Goal: Task Accomplishment & Management: Use online tool/utility

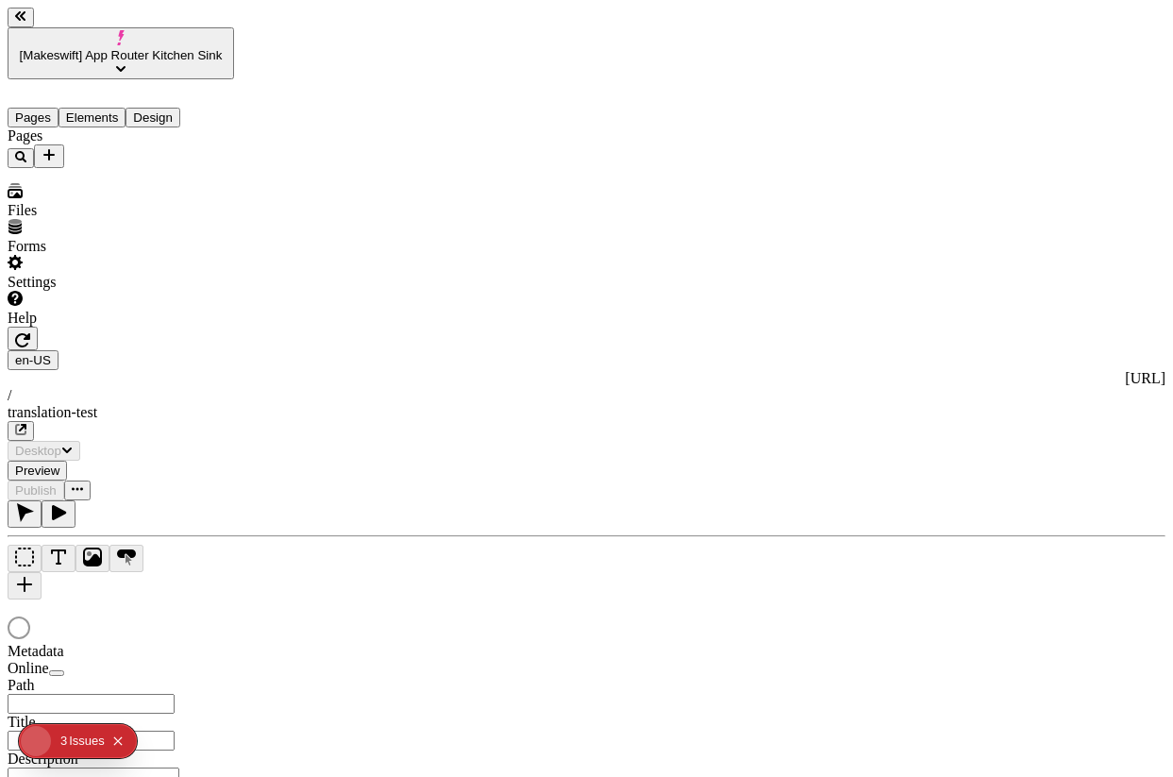
type input "/translation-test"
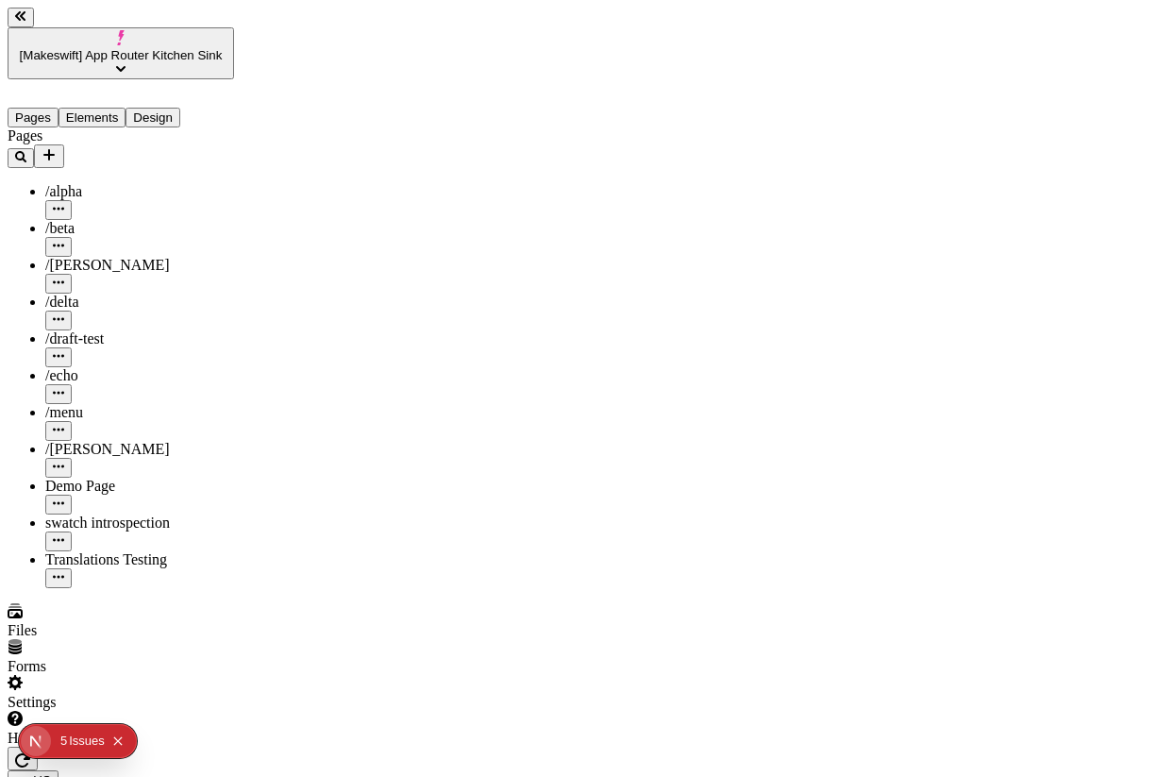
click at [38, 746] on button "button" at bounding box center [23, 758] width 30 height 24
click at [168, 48] on span "[Makeswift] App Router Kitchen Sink" at bounding box center [121, 55] width 203 height 14
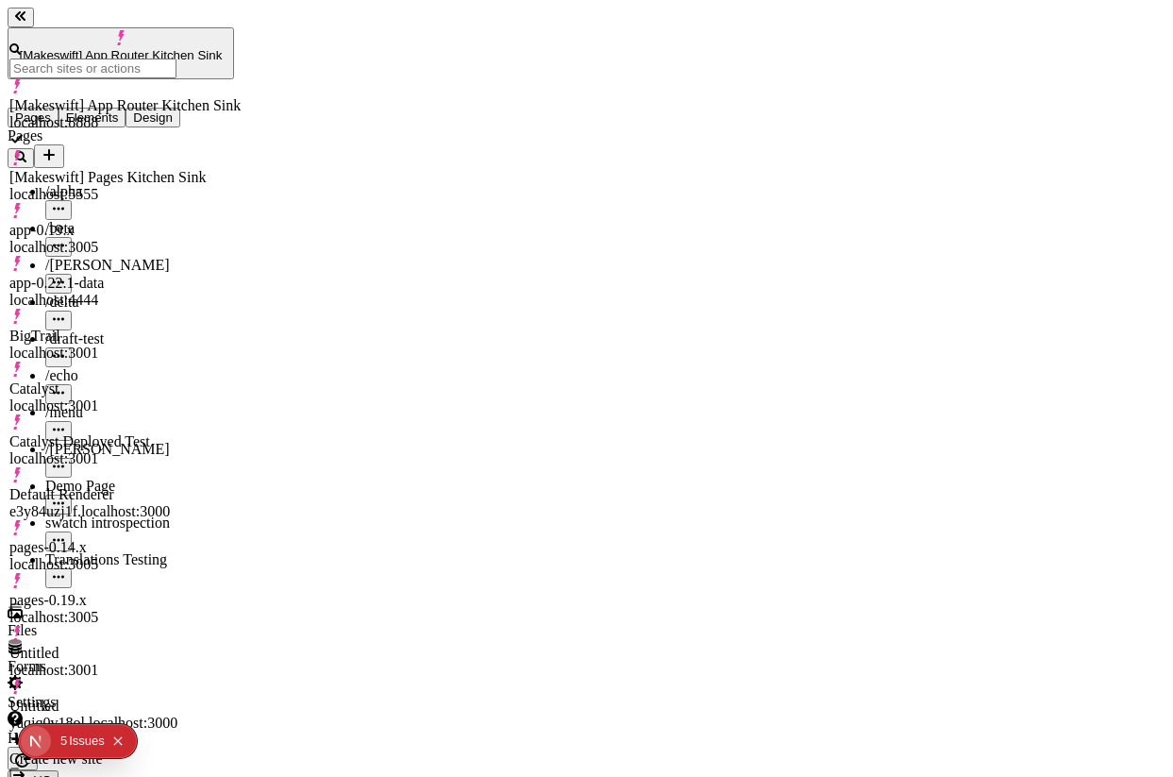
click at [147, 169] on div "[Makeswift] Pages Kitchen Sink" at bounding box center [124, 177] width 231 height 17
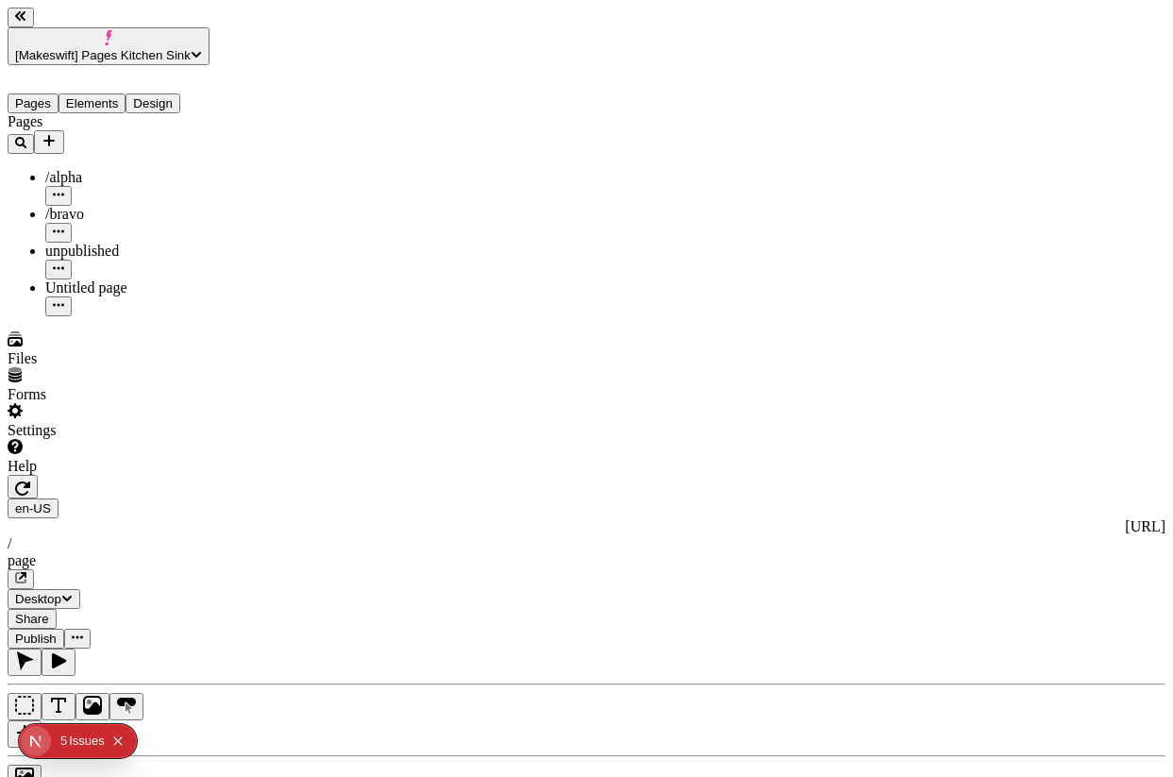
click at [25, 573] on icon "button" at bounding box center [20, 577] width 9 height 9
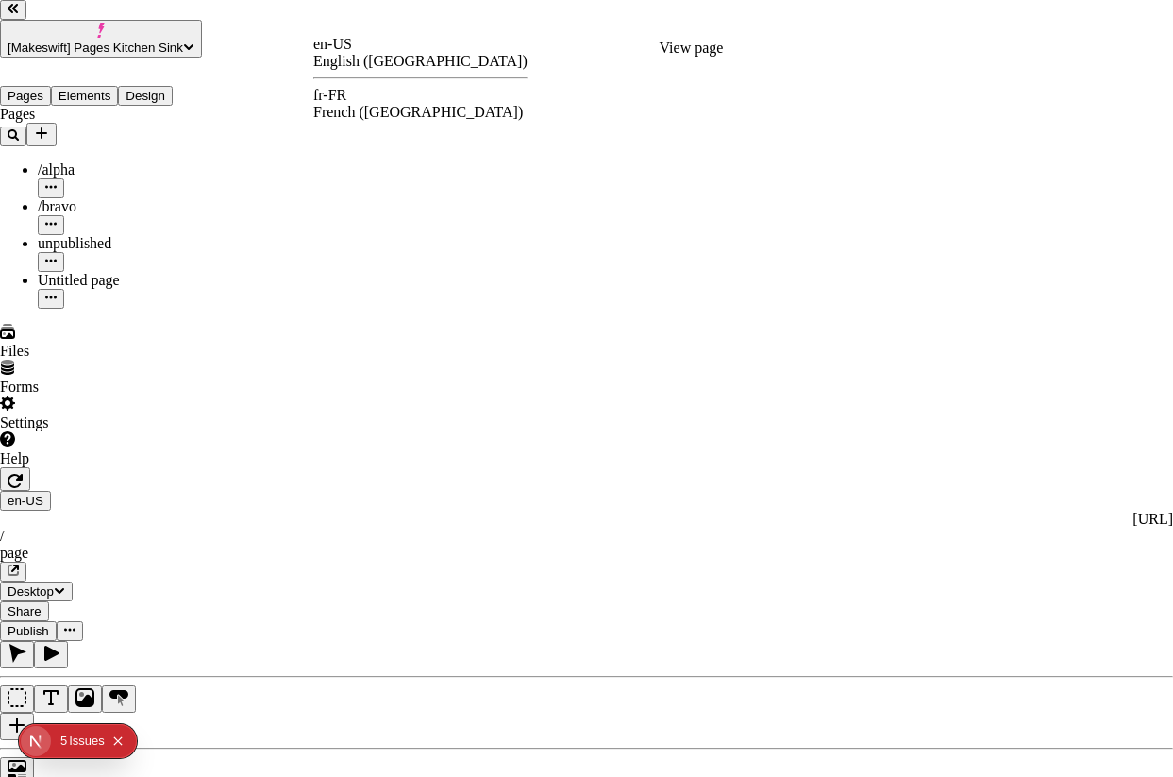
click at [350, 93] on div "fr-FR" at bounding box center [420, 95] width 214 height 17
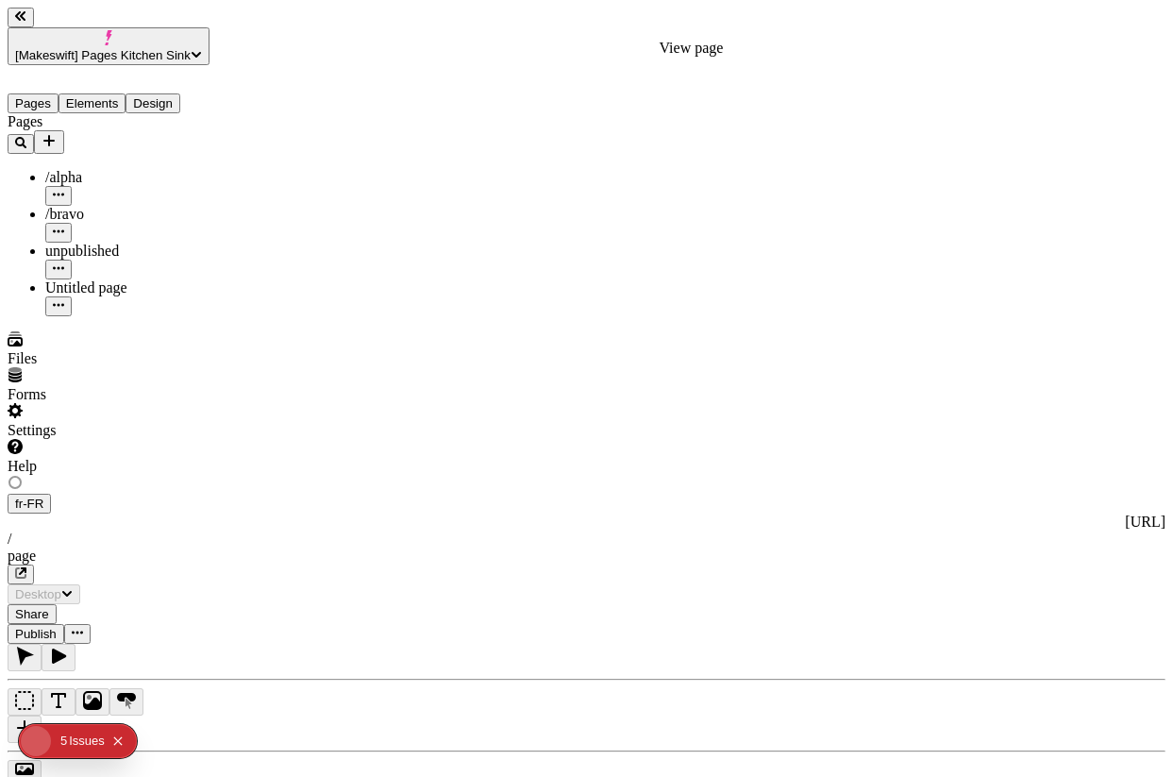
type input "/page"
click at [26, 572] on icon "button" at bounding box center [20, 577] width 11 height 11
click at [346, 498] on div "fr-FR [URL] / page" at bounding box center [587, 543] width 1158 height 91
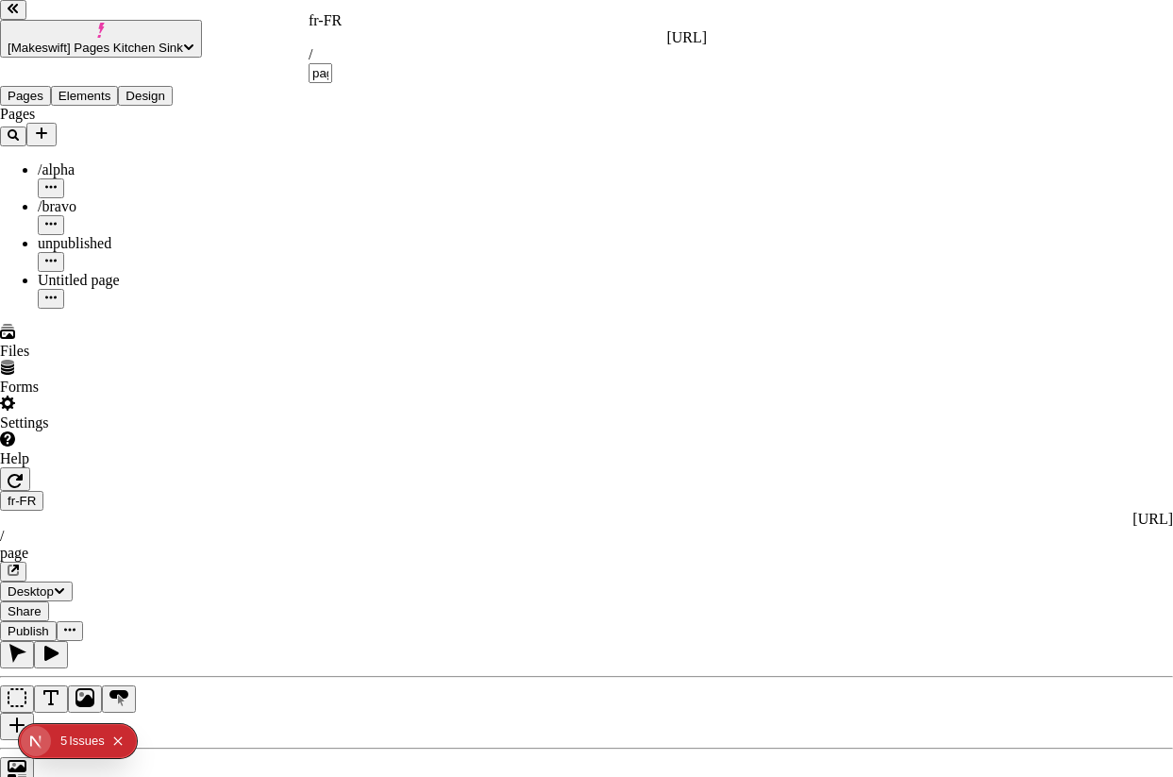
click at [330, 29] on div "fr-FR" at bounding box center [508, 20] width 398 height 17
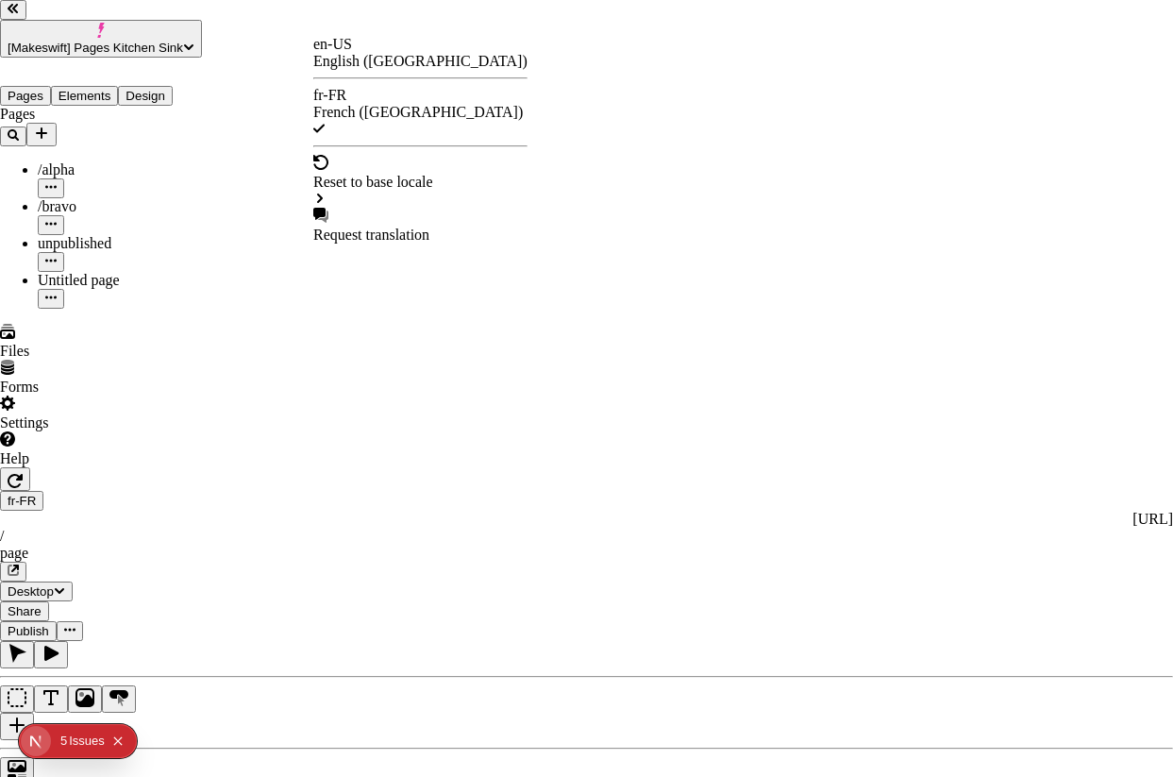
click at [351, 69] on div "en-US English ([GEOGRAPHIC_DATA])" at bounding box center [420, 53] width 214 height 34
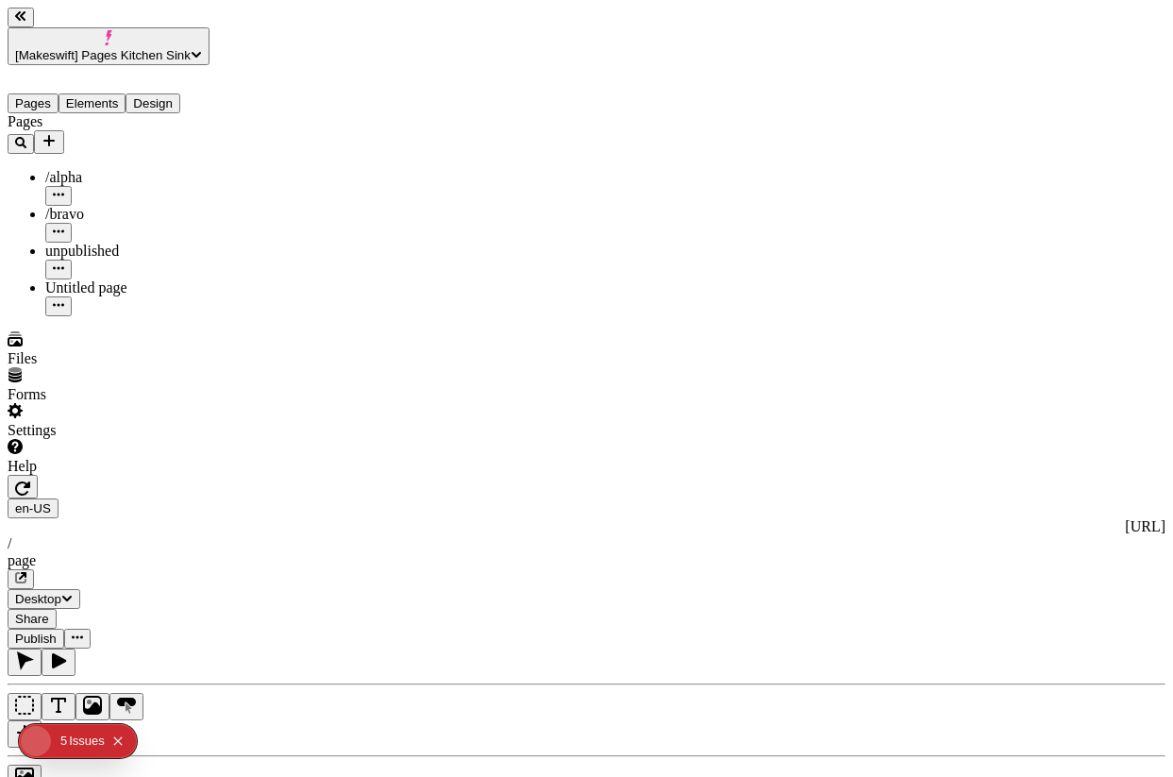
click at [26, 572] on icon "button" at bounding box center [20, 577] width 11 height 11
